Goal: Information Seeking & Learning: Understand process/instructions

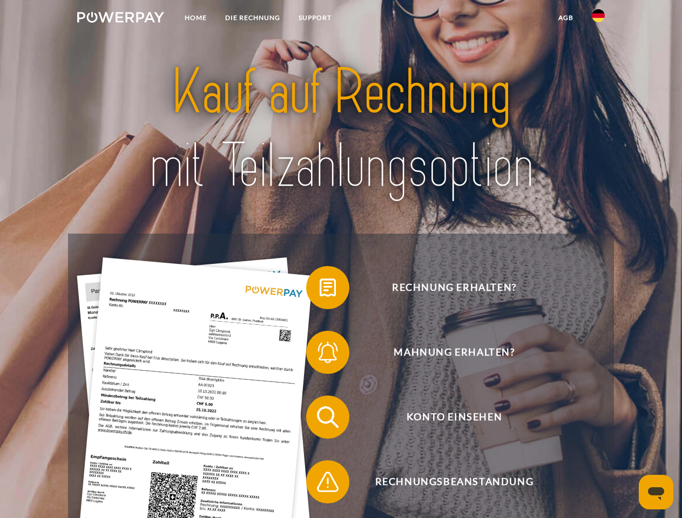
click at [120, 19] on img at bounding box center [120, 17] width 87 height 11
click at [598, 19] on img at bounding box center [598, 15] width 13 height 13
click at [565, 18] on link "agb" at bounding box center [565, 17] width 33 height 19
click at [320, 290] on span at bounding box center [312, 288] width 54 height 54
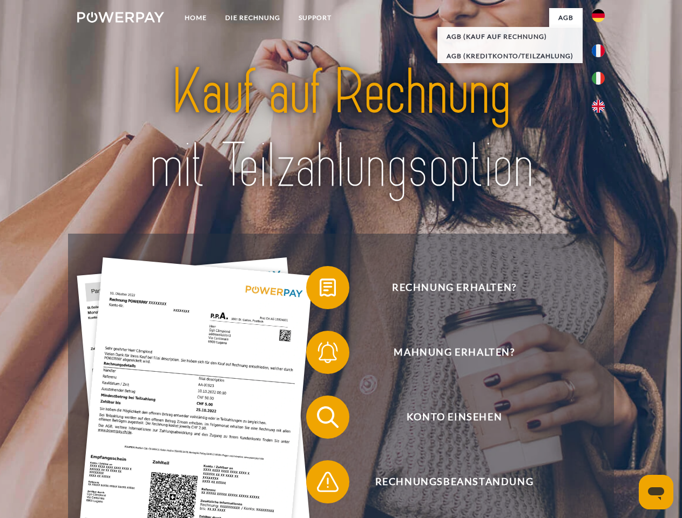
click at [320, 355] on span at bounding box center [312, 353] width 54 height 54
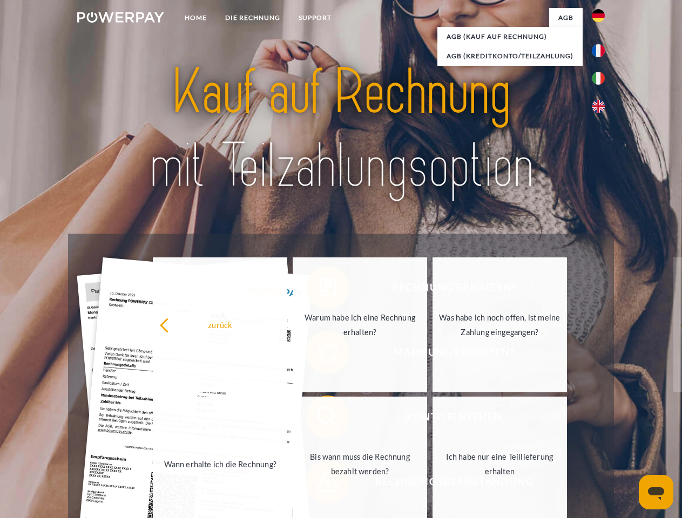
click at [320, 419] on link "Bis wann muss die Rechnung bezahlt werden?" at bounding box center [360, 464] width 134 height 135
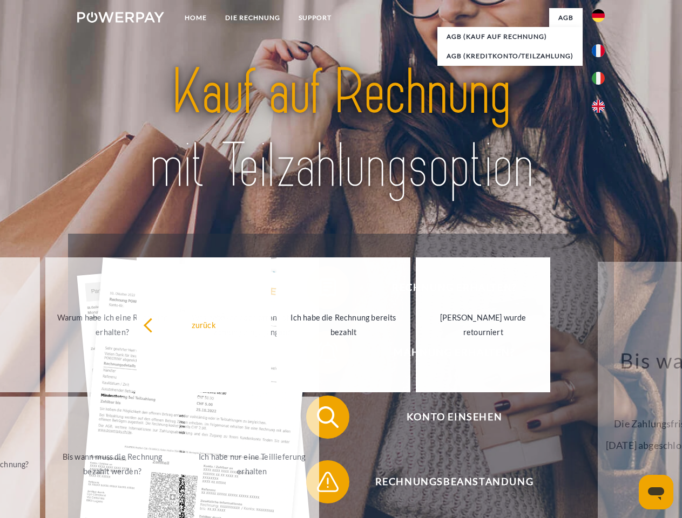
click at [320, 484] on span at bounding box center [312, 482] width 54 height 54
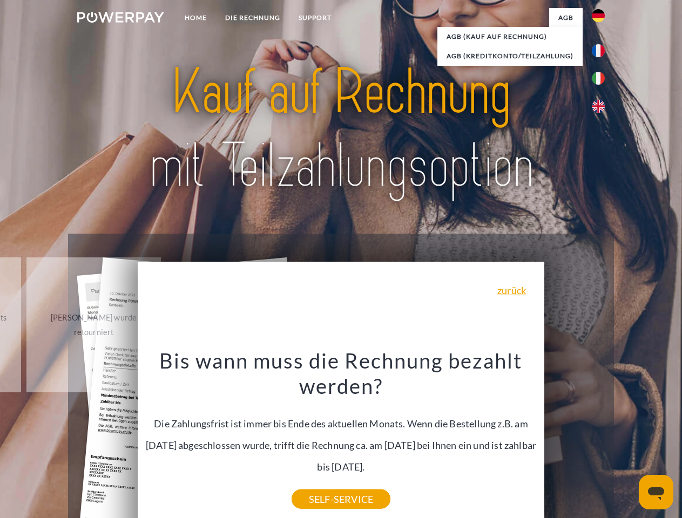
click at [656, 492] on icon "Messaging-Fenster öffnen" at bounding box center [656, 493] width 16 height 13
